Goal: Task Accomplishment & Management: Use online tool/utility

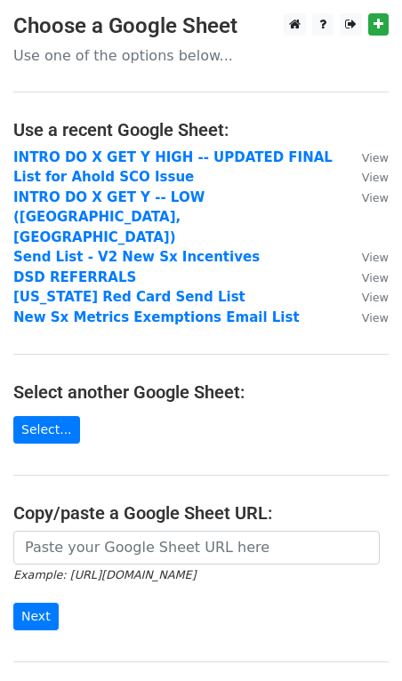
click at [135, 568] on small "Example: [URL][DOMAIN_NAME]" at bounding box center [104, 574] width 182 height 13
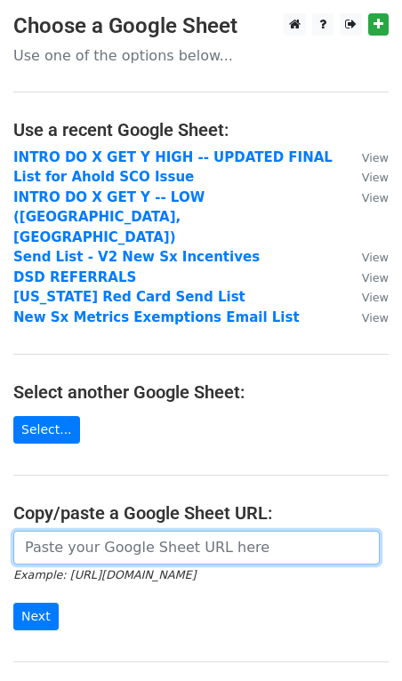
click at [133, 531] on input "url" at bounding box center [196, 548] width 366 height 34
paste input "[URL][DOMAIN_NAME]"
type input "[URL][DOMAIN_NAME]"
click at [13, 603] on input "Next" at bounding box center [35, 617] width 45 height 28
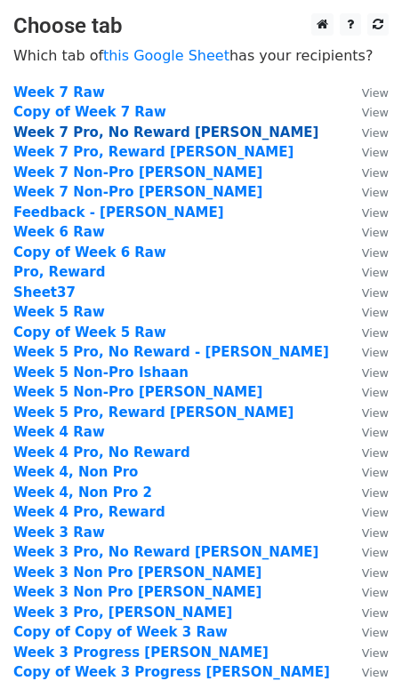
click at [157, 133] on strong "Week 7 Pro, No Reward Emily" at bounding box center [165, 133] width 305 height 16
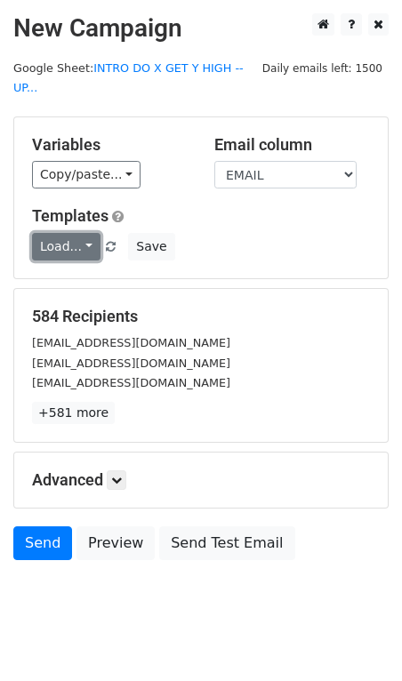
click at [72, 233] on link "Load..." at bounding box center [66, 247] width 68 height 28
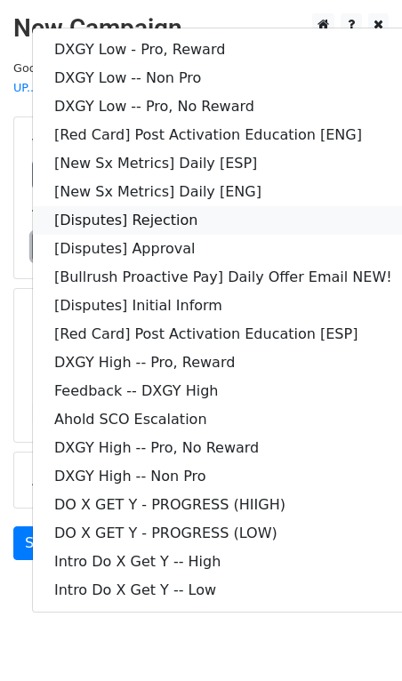
scroll to position [10, 0]
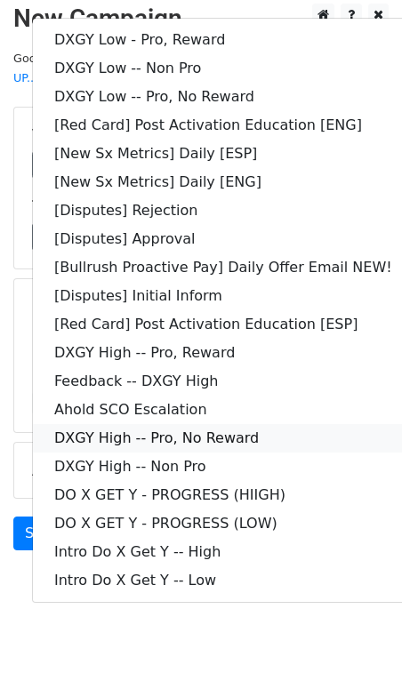
click at [213, 424] on link "DXGY High -- Pro, No Reward" at bounding box center [223, 438] width 381 height 28
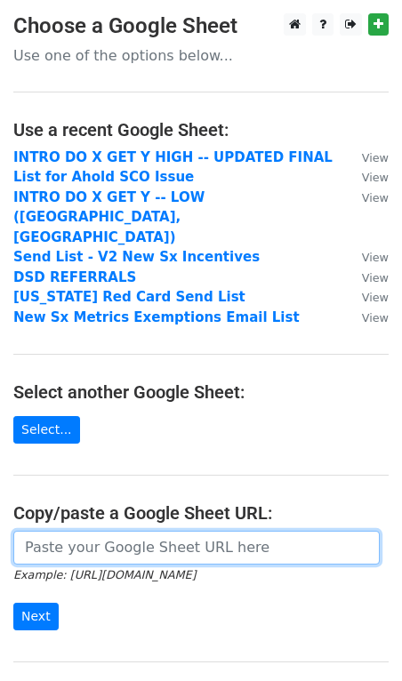
click at [93, 531] on input "url" at bounding box center [196, 548] width 366 height 34
paste input "https://docs.google.com/spreadsheets/d/1JCWpI-lnC1X_r_P-CA5EZmJDh33FLIIB08R1_xD…"
type input "https://docs.google.com/spreadsheets/d/1JCWpI-lnC1X_r_P-CA5EZmJDh33FLIIB08R1_xD…"
click at [13, 603] on input "Next" at bounding box center [35, 617] width 45 height 28
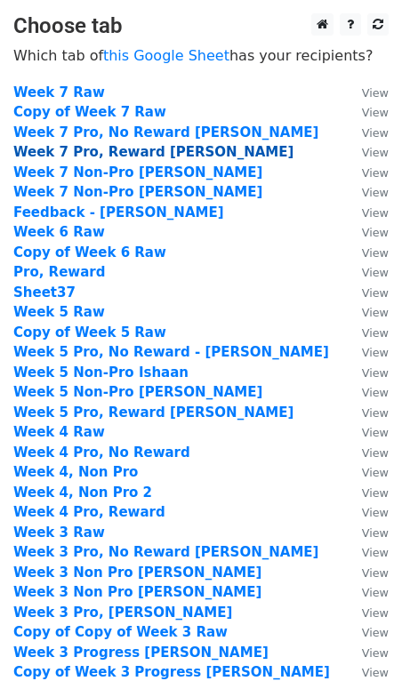
click at [133, 155] on strong "Week 7 Pro, Reward [PERSON_NAME]" at bounding box center [153, 152] width 280 height 16
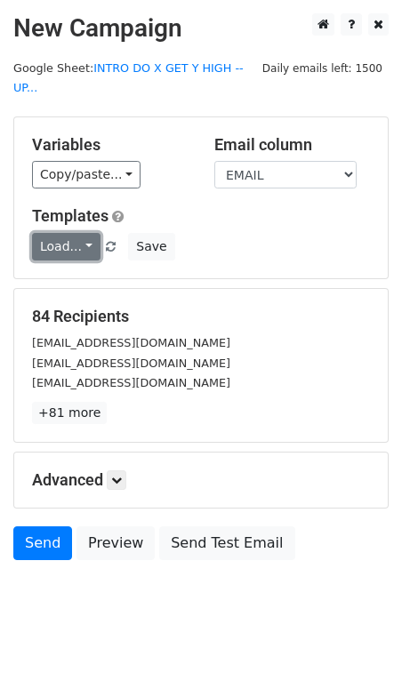
click at [72, 233] on link "Load..." at bounding box center [66, 247] width 68 height 28
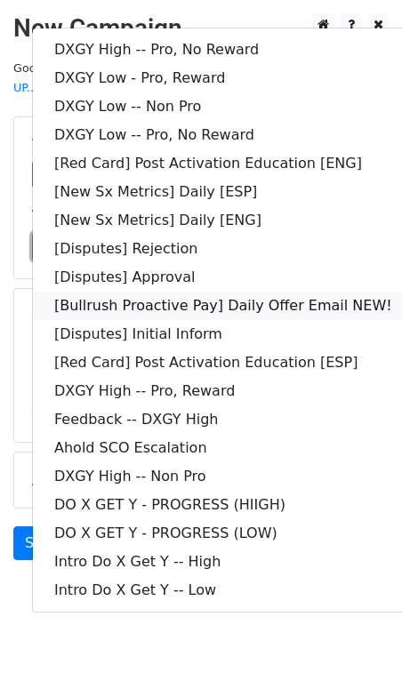
scroll to position [10, 0]
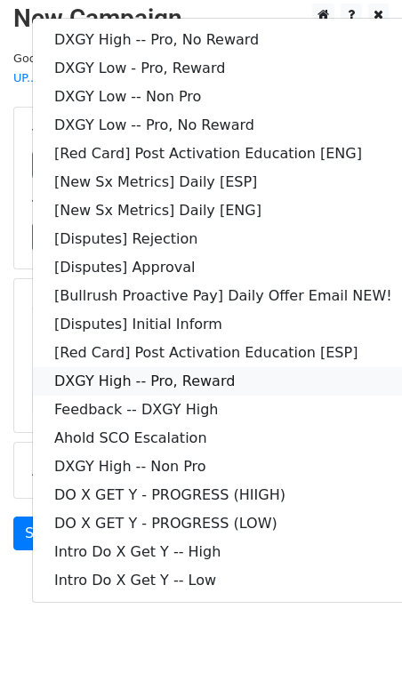
click at [157, 372] on link "DXGY High -- Pro, Reward" at bounding box center [223, 381] width 381 height 28
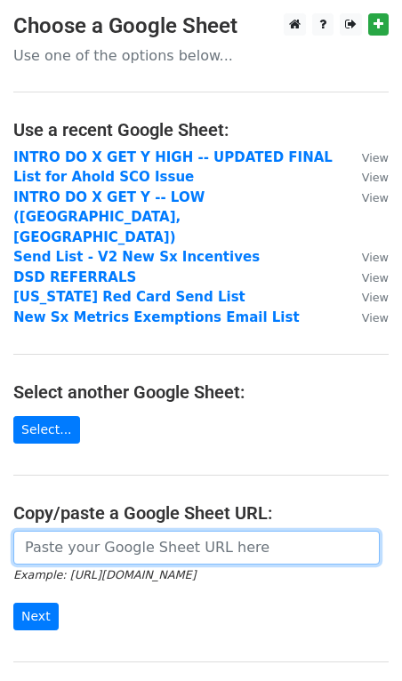
click at [147, 531] on input "url" at bounding box center [196, 548] width 366 height 34
paste input "[URL][DOMAIN_NAME]"
type input "[URL][DOMAIN_NAME]"
click at [13, 603] on input "Next" at bounding box center [35, 617] width 45 height 28
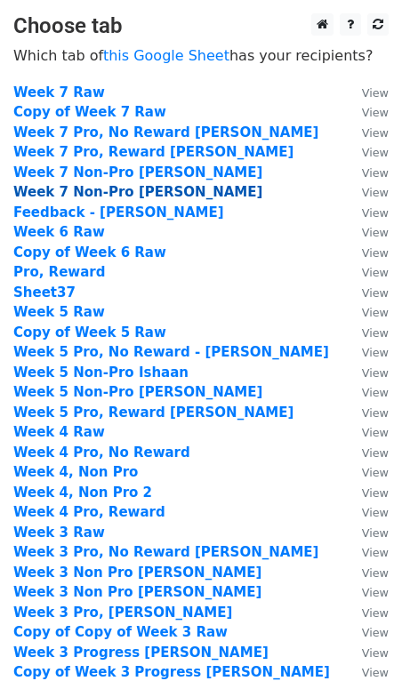
click at [104, 195] on strong "Week 7 Non-Pro [PERSON_NAME]" at bounding box center [137, 192] width 249 height 16
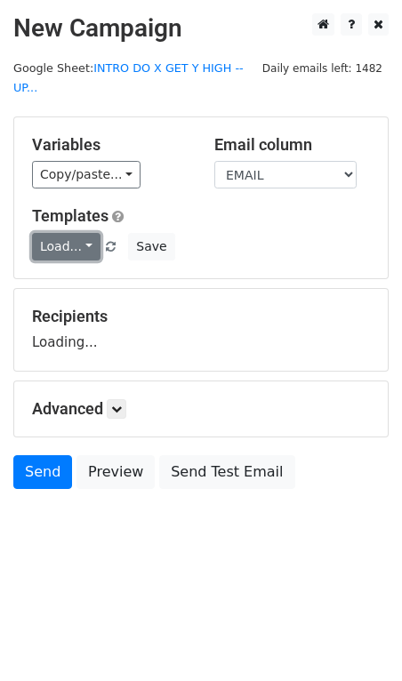
click at [52, 233] on link "Load..." at bounding box center [66, 247] width 68 height 28
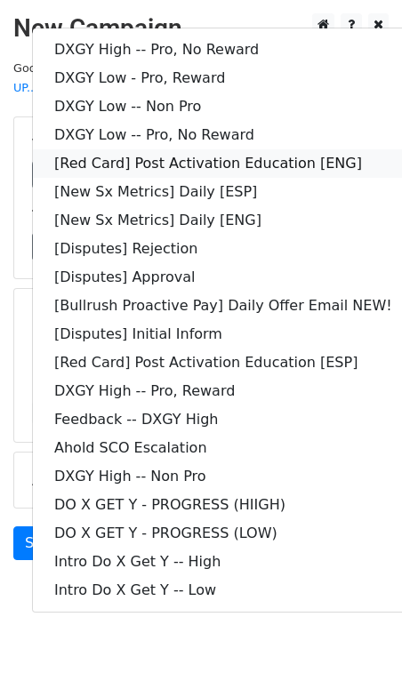
scroll to position [10, 0]
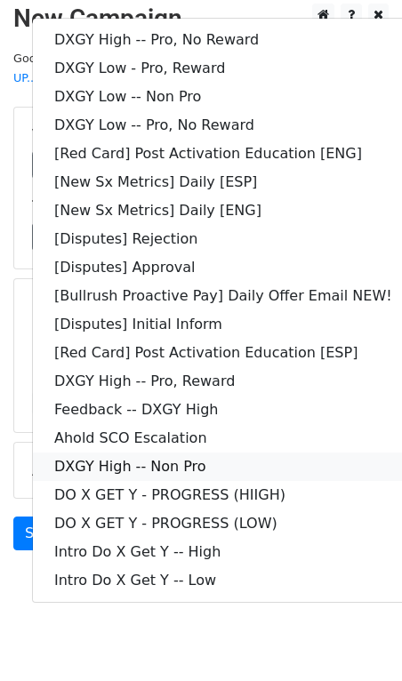
click at [272, 453] on link "DXGY High -- Non Pro" at bounding box center [223, 467] width 381 height 28
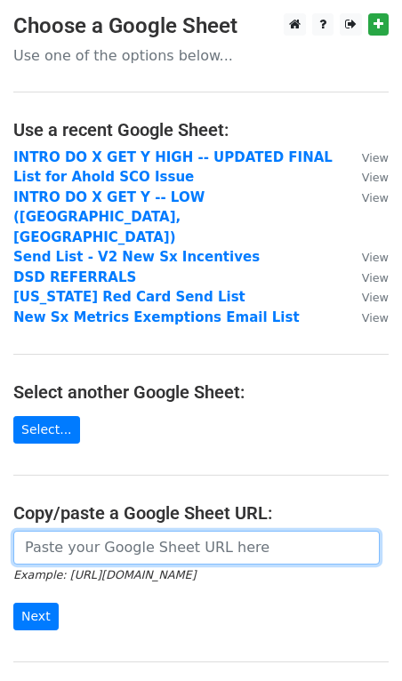
click at [81, 531] on input "url" at bounding box center [196, 548] width 366 height 34
paste input "[URL][DOMAIN_NAME]"
type input "[URL][DOMAIN_NAME]"
click at [13, 603] on input "Next" at bounding box center [35, 617] width 45 height 28
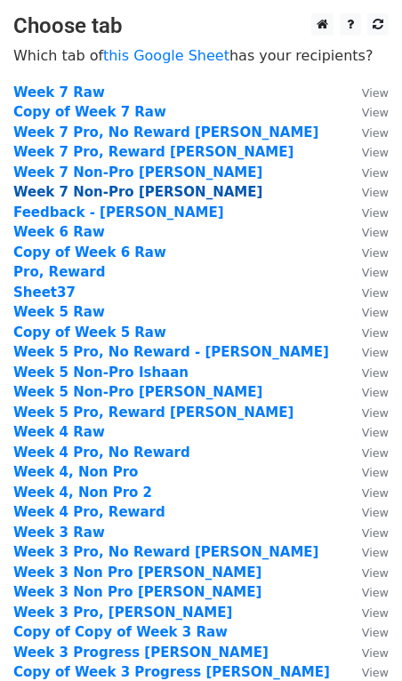
click at [135, 194] on strong "Week 7 Non-Pro [PERSON_NAME]" at bounding box center [137, 192] width 249 height 16
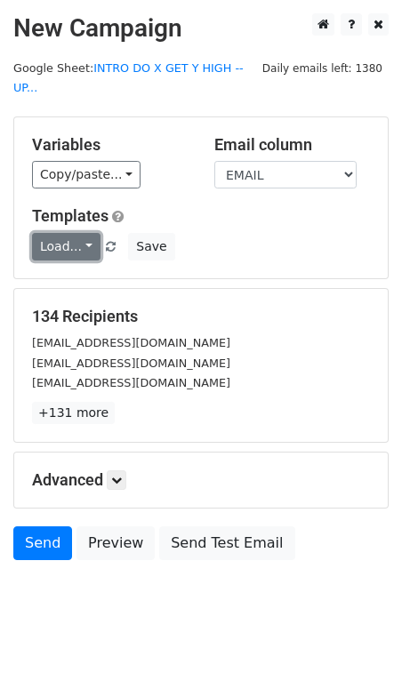
click at [77, 233] on link "Load..." at bounding box center [66, 247] width 68 height 28
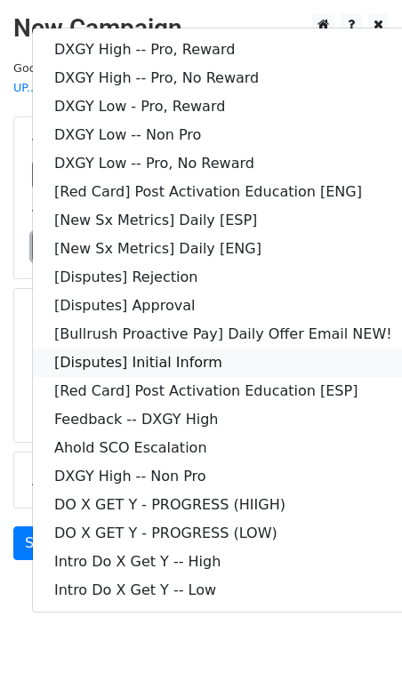
scroll to position [10, 0]
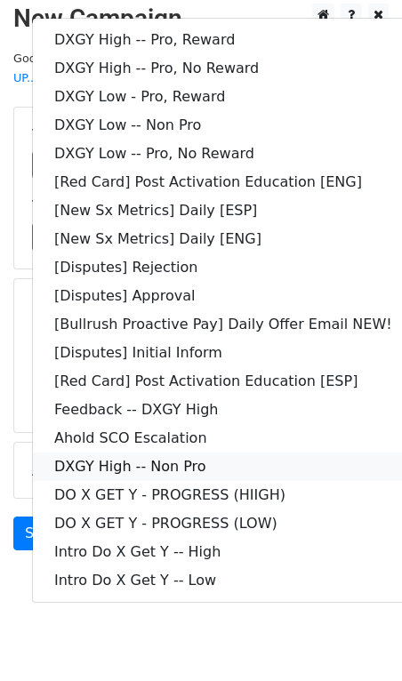
click at [150, 453] on link "DXGY High -- Non Pro" at bounding box center [223, 467] width 381 height 28
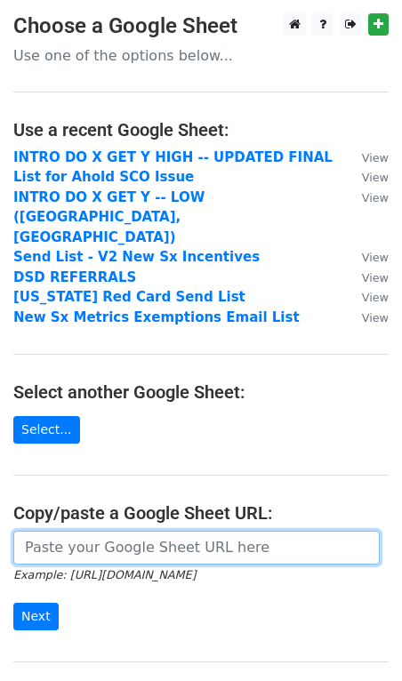
click at [92, 531] on input "url" at bounding box center [196, 548] width 366 height 34
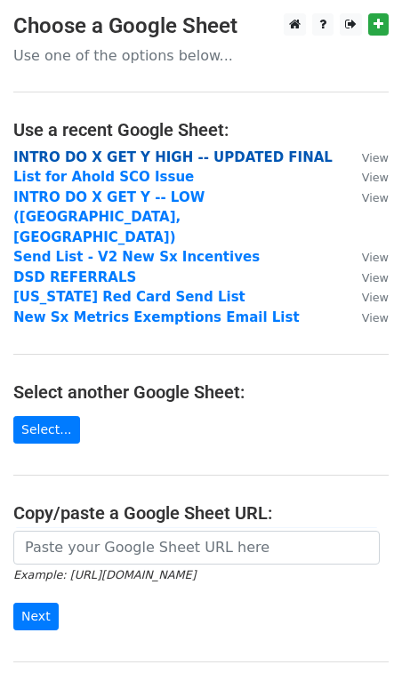
click at [189, 160] on strong "INTRO DO X GET Y HIGH -- UPDATED FINAL" at bounding box center [172, 157] width 319 height 16
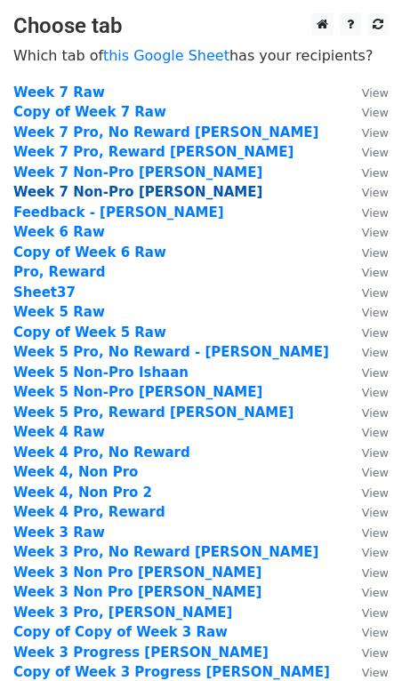
click at [141, 196] on strong "Week 7 Non-Pro [PERSON_NAME]" at bounding box center [137, 192] width 249 height 16
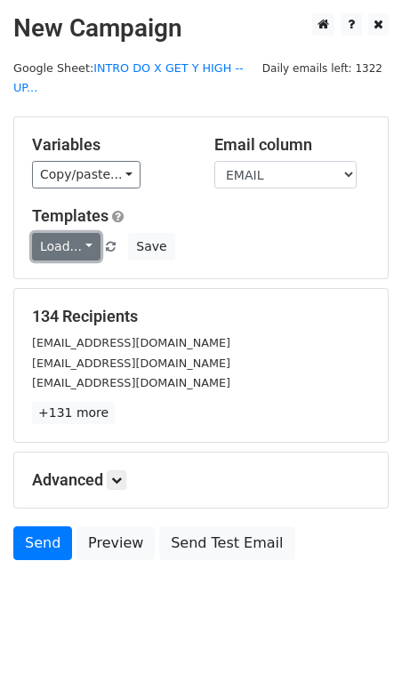
click at [62, 233] on link "Load..." at bounding box center [66, 247] width 68 height 28
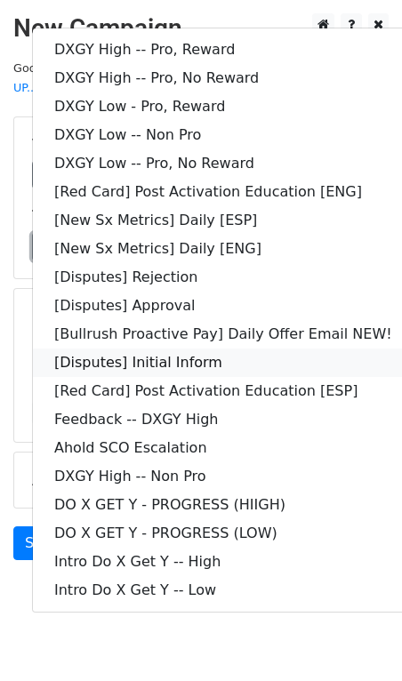
scroll to position [10, 0]
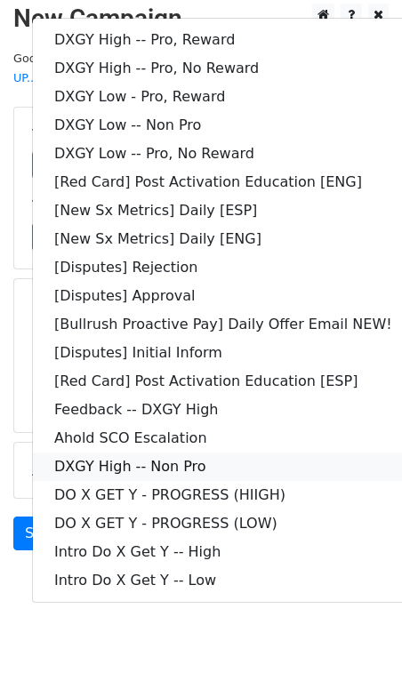
click at [149, 453] on link "DXGY High -- Non Pro" at bounding box center [223, 467] width 381 height 28
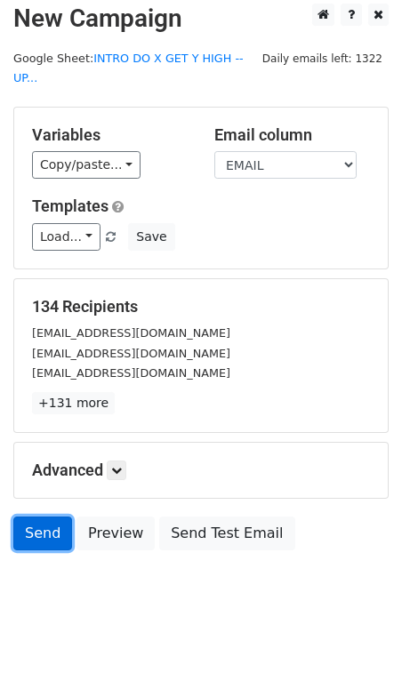
click at [49, 517] on link "Send" at bounding box center [42, 534] width 59 height 34
